Goal: Task Accomplishment & Management: Manage account settings

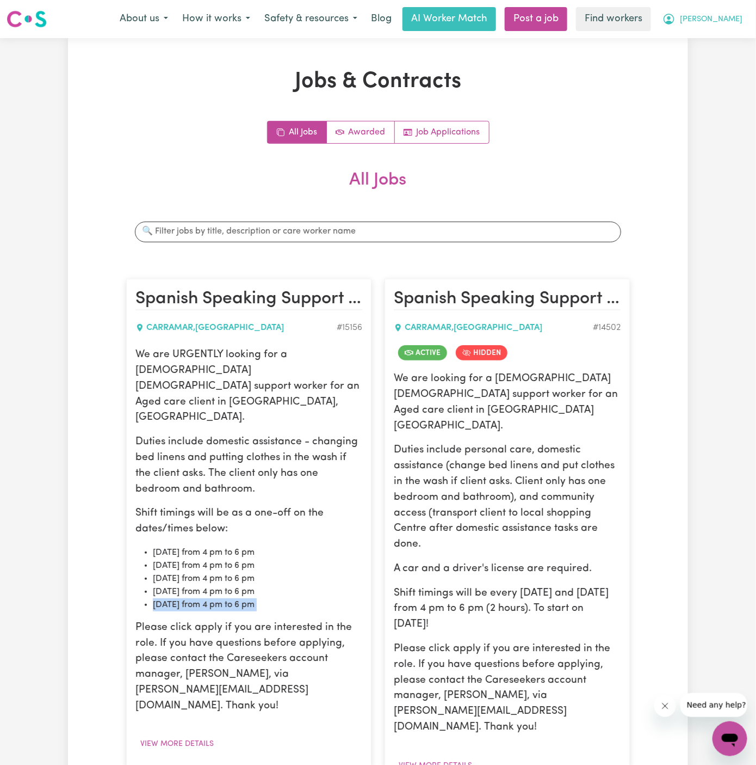
click at [734, 20] on span "[PERSON_NAME]" at bounding box center [711, 20] width 63 height 12
click at [716, 50] on link "My Dashboard" at bounding box center [706, 42] width 86 height 21
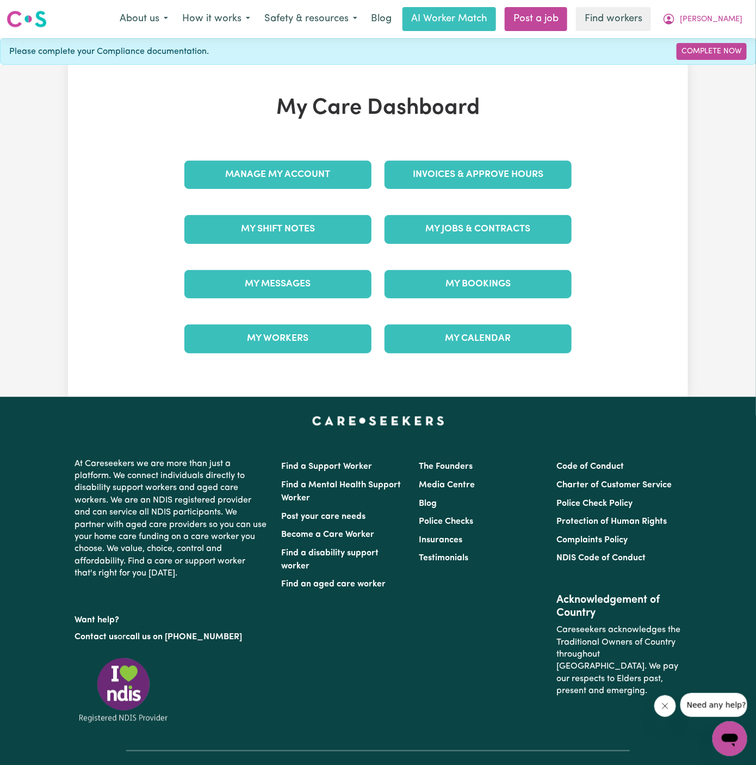
drag, startPoint x: 720, startPoint y: 28, endPoint x: 954, endPoint y: -47, distance: 245.9
click at [756, 0] on html "Menu About us How it works Safety & resources Blog AI Worker Match Post a job F…" at bounding box center [378, 432] width 756 height 865
click at [715, 15] on span "[PERSON_NAME]" at bounding box center [711, 20] width 63 height 12
click at [715, 68] on link "Logout" at bounding box center [706, 62] width 86 height 21
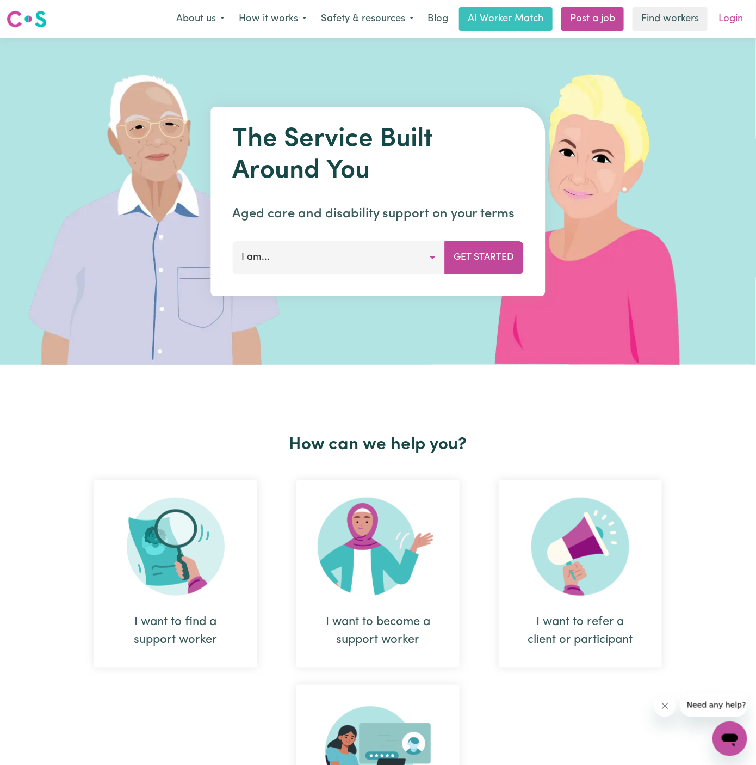
click at [722, 19] on link "Login" at bounding box center [731, 19] width 38 height 24
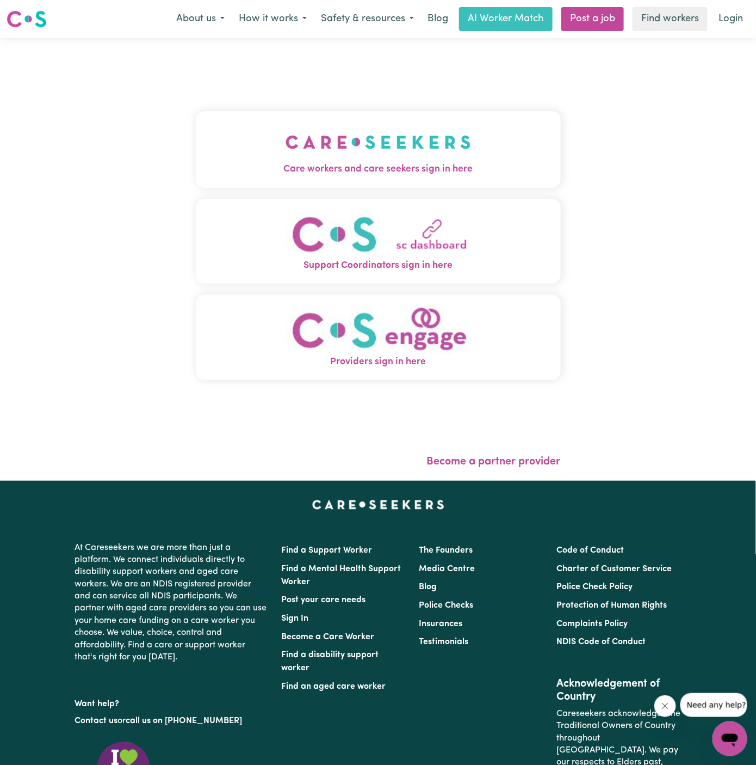
click at [386, 171] on span "Care workers and care seekers sign in here" at bounding box center [378, 169] width 365 height 14
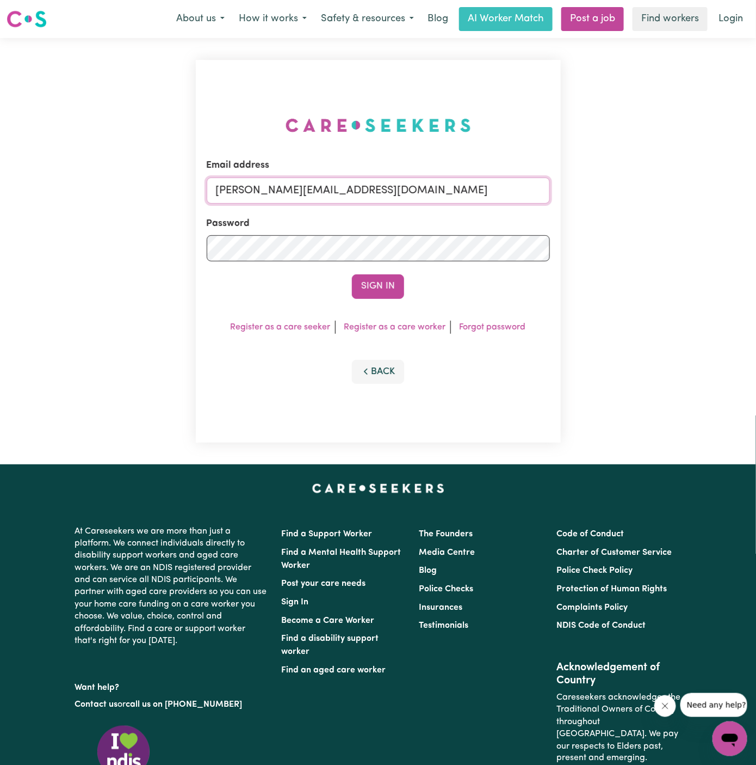
click at [442, 202] on input "[PERSON_NAME][EMAIL_ADDRESS][DOMAIN_NAME]" at bounding box center [378, 190] width 343 height 26
click at [309, 193] on input "[EMAIL_ADDRESS][DOMAIN_NAME]" at bounding box center [378, 190] width 343 height 26
drag, startPoint x: 270, startPoint y: 189, endPoint x: 592, endPoint y: 191, distance: 321.6
click at [592, 191] on div "Email address [EMAIL_ADDRESS][DOMAIN_NAME] Password Sign In Register as a care …" at bounding box center [378, 251] width 756 height 426
type input "[EMAIL_ADDRESS][DOMAIN_NAME]"
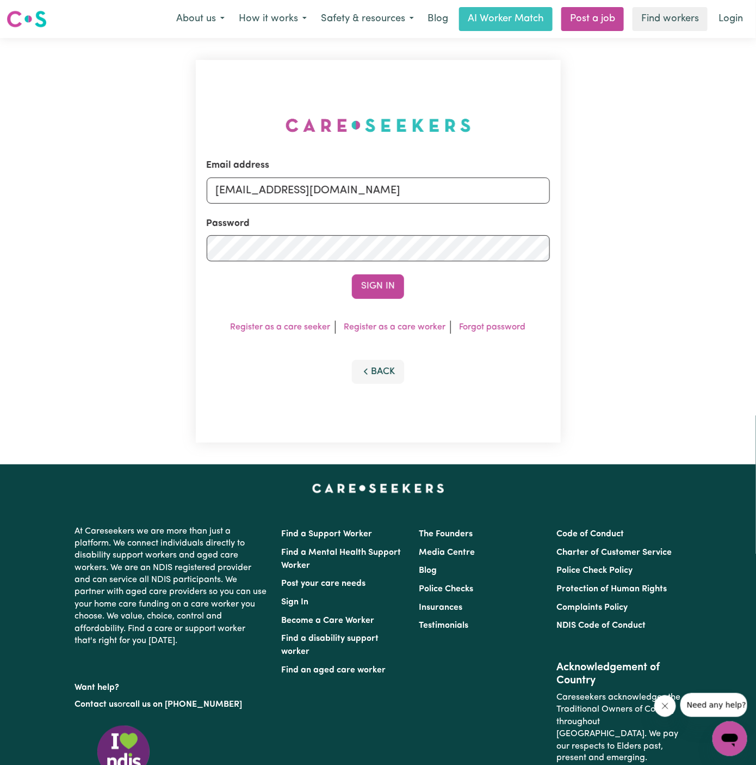
click at [352, 274] on button "Sign In" at bounding box center [378, 286] width 52 height 24
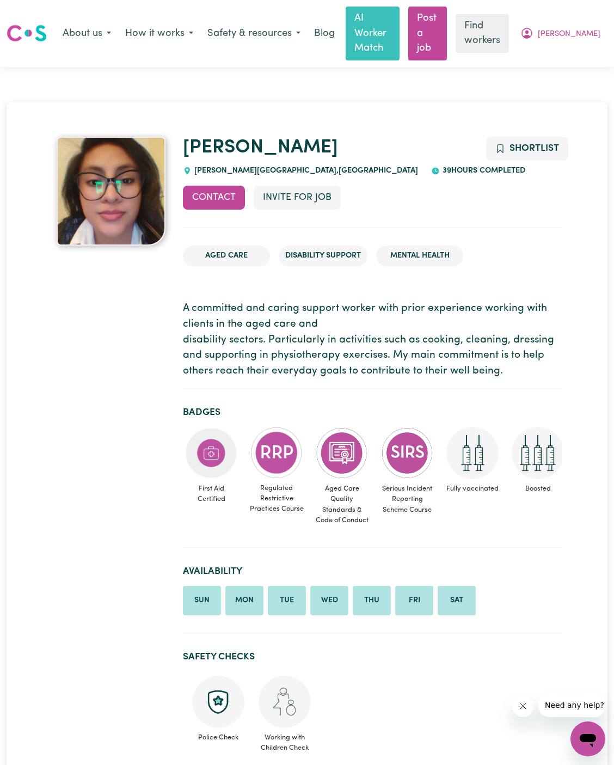
click at [261, 149] on div "Gaby Kathy BEVERLY HILLS , New South Wales 39 hours completed" at bounding box center [372, 157] width 379 height 40
drag, startPoint x: 247, startPoint y: 153, endPoint x: 196, endPoint y: 151, distance: 51.2
click at [196, 167] on span "BEVERLY HILLS , New South Wales" at bounding box center [305, 171] width 226 height 8
copy span "BEVERLY HILLS"
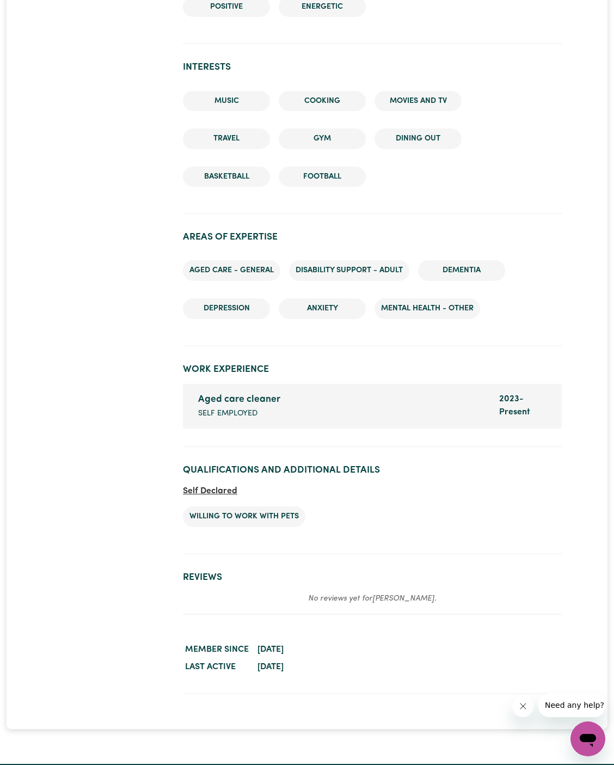
scroll to position [1689, 0]
